Goal: Navigation & Orientation: Find specific page/section

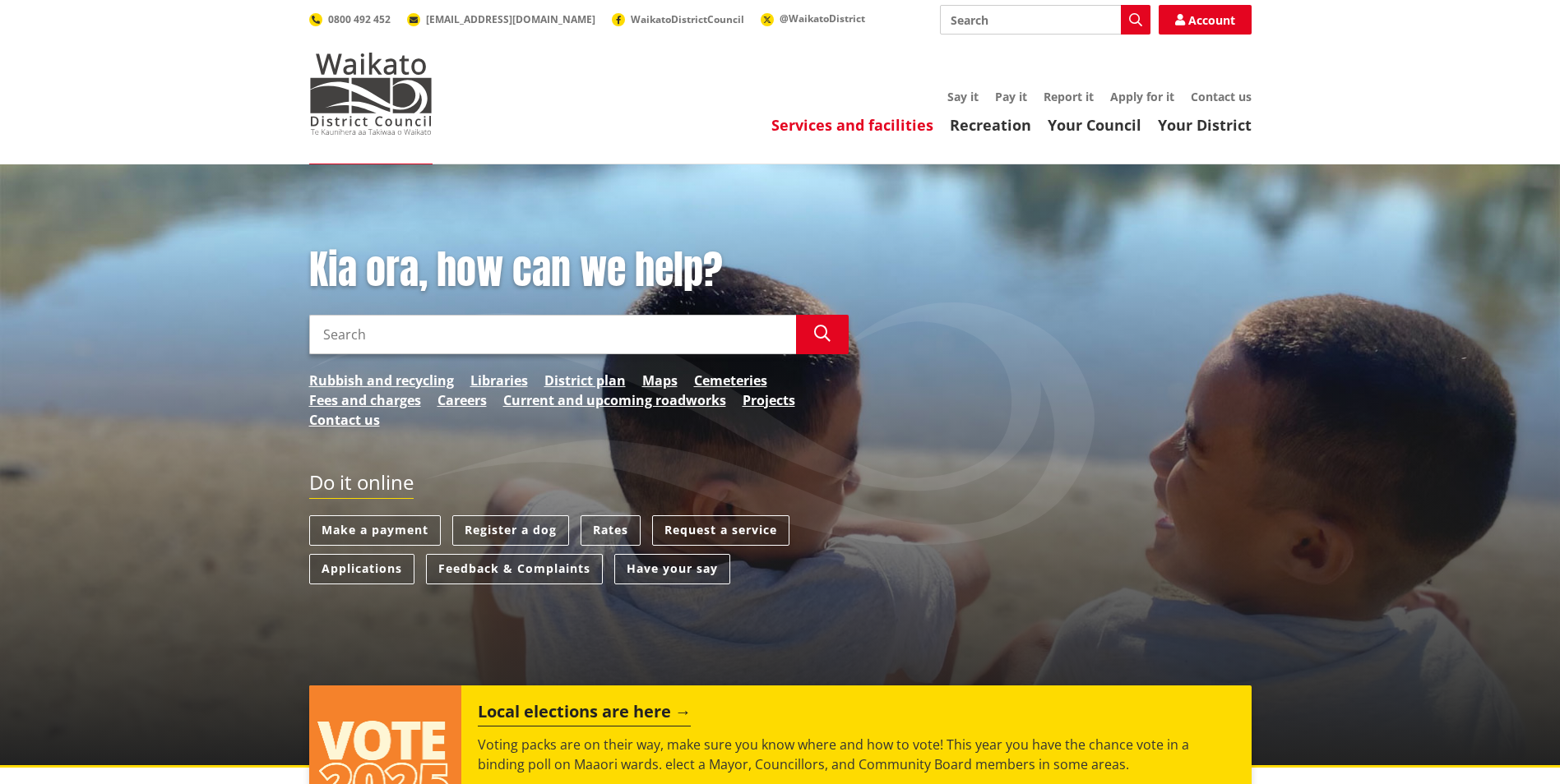
click at [870, 133] on link "Services and facilities" at bounding box center [852, 125] width 162 height 19
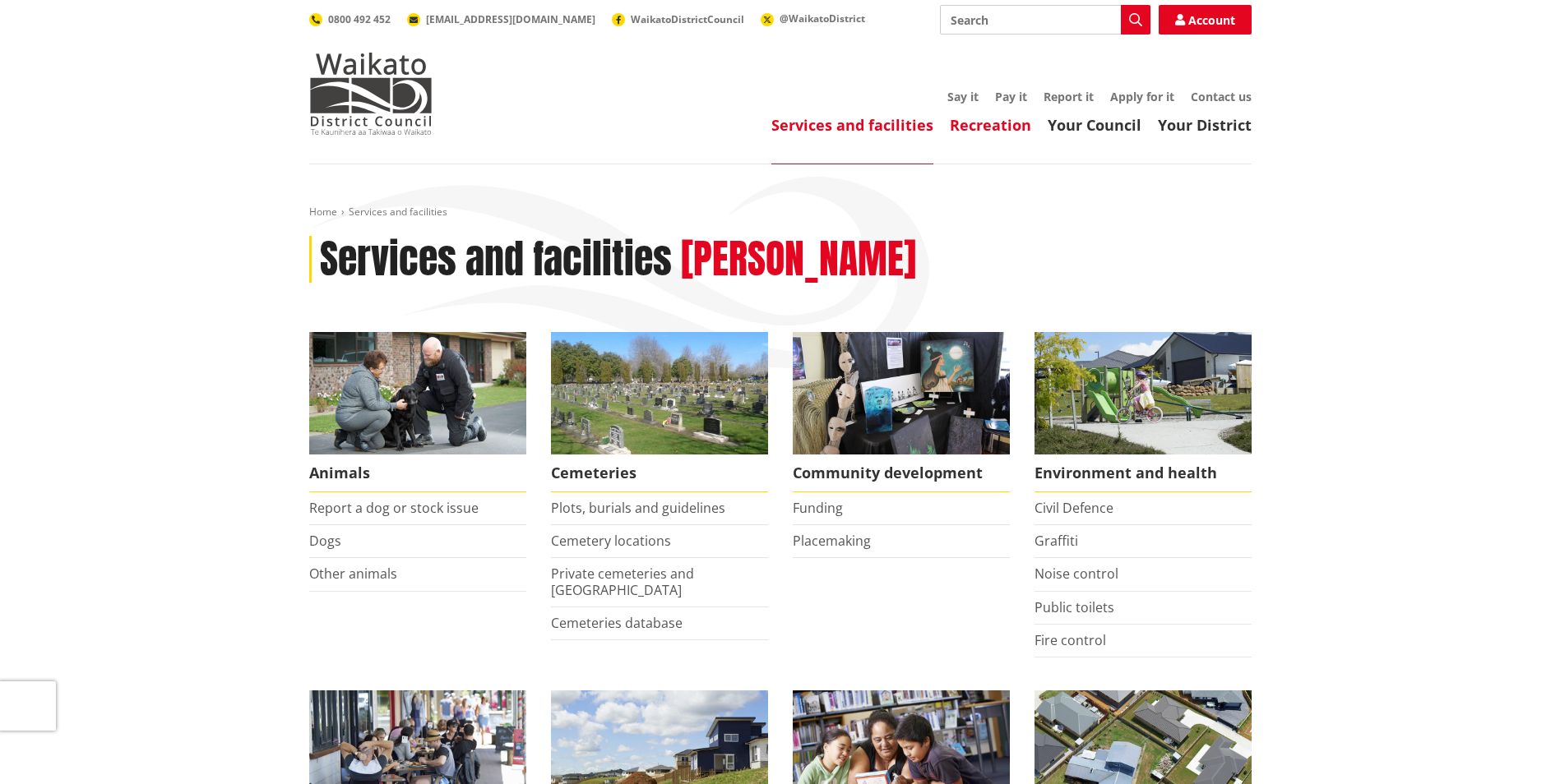
click at [991, 130] on link "Recreation" at bounding box center [990, 125] width 82 height 19
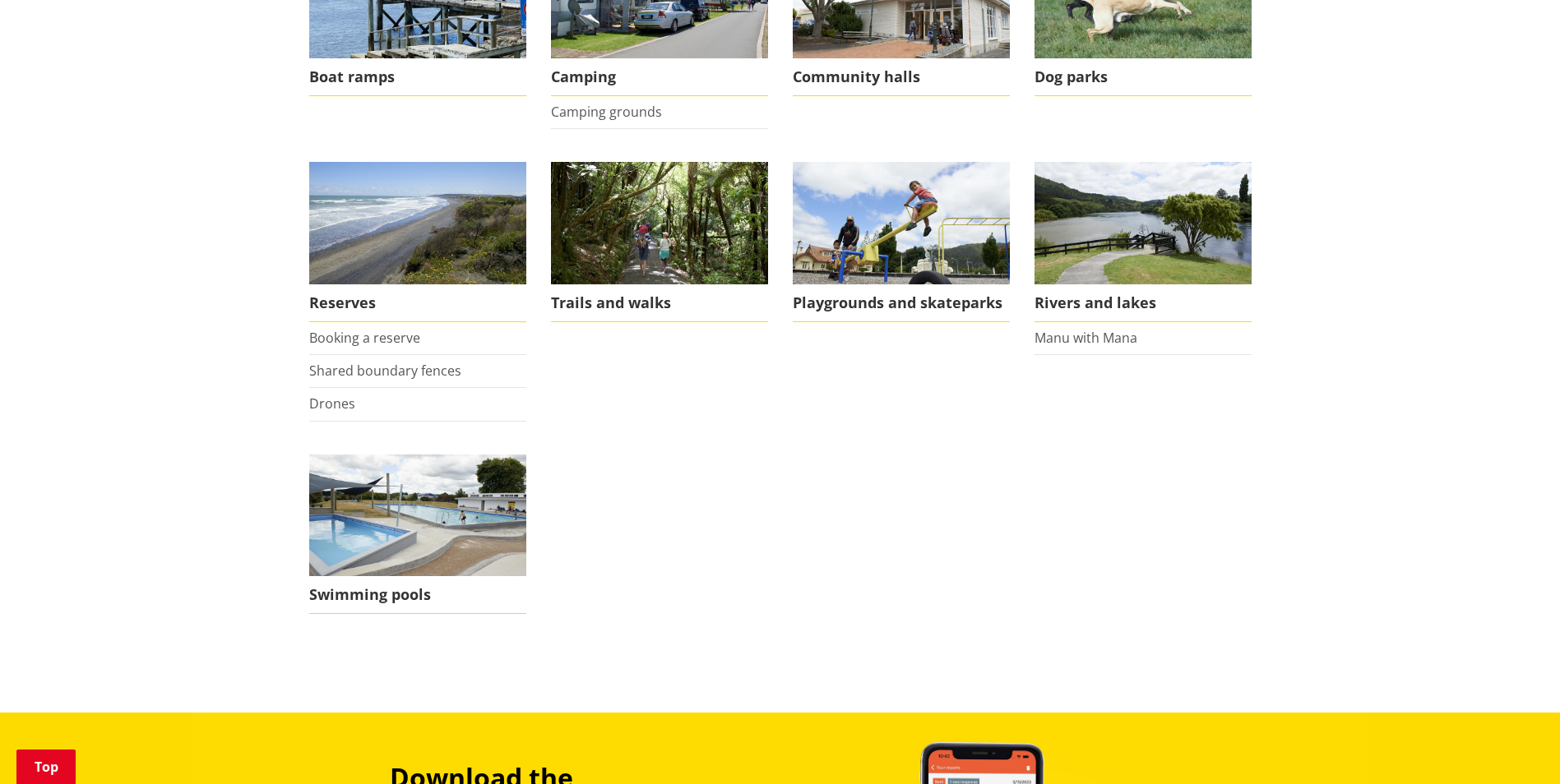
scroll to position [411, 0]
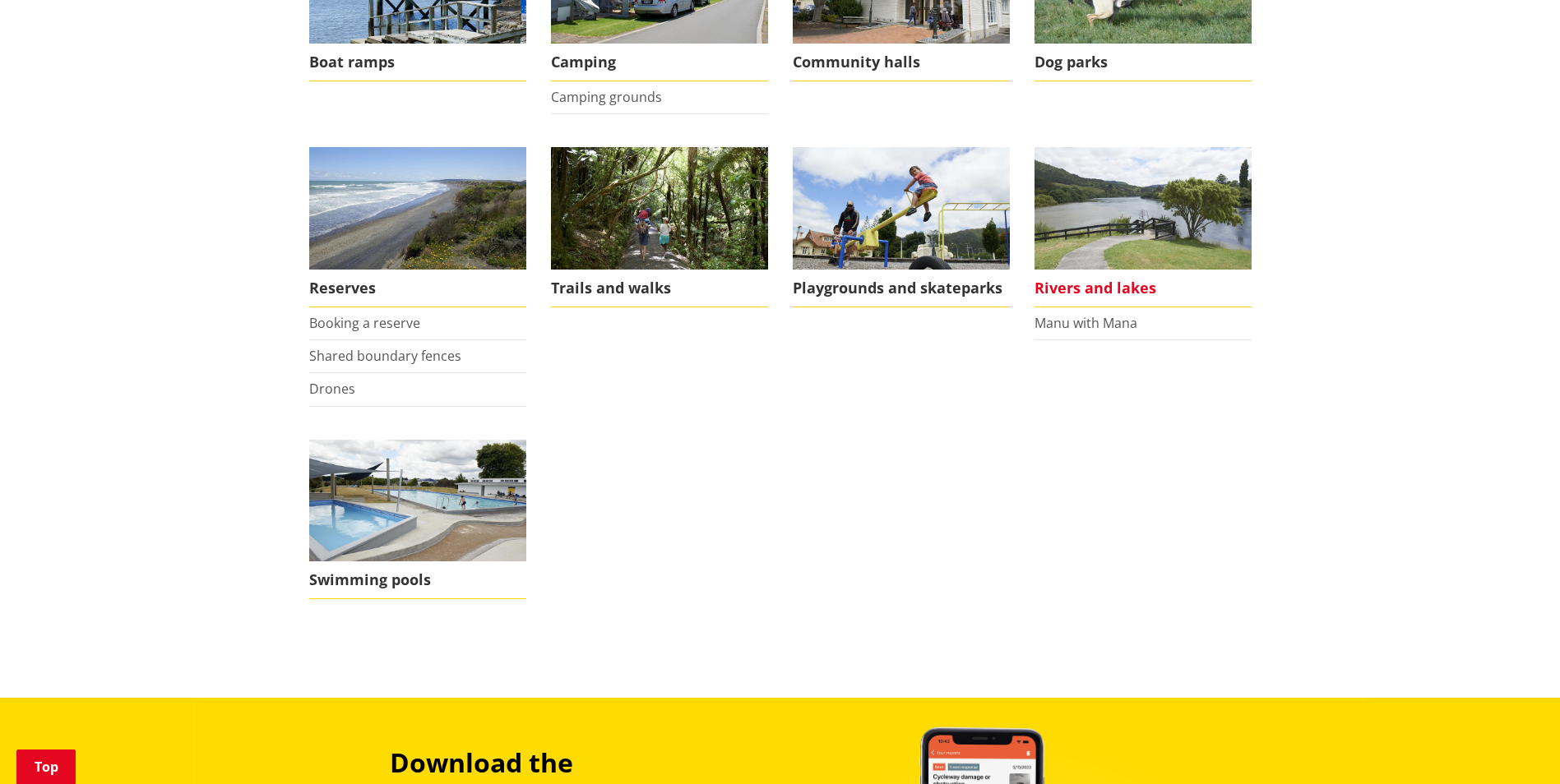
click at [1116, 256] on img at bounding box center [1143, 208] width 217 height 122
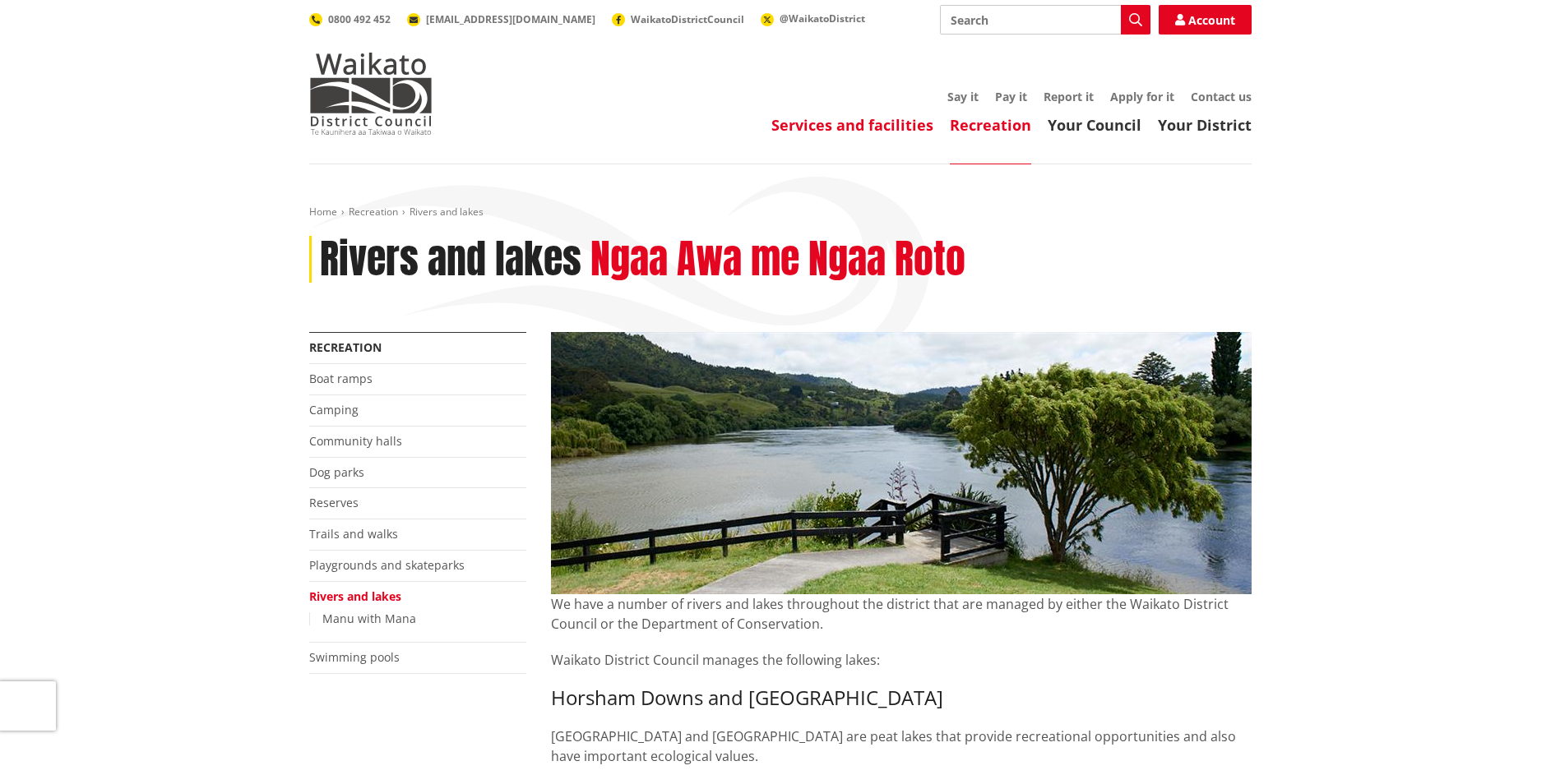
click at [841, 128] on link "Services and facilities" at bounding box center [852, 125] width 162 height 19
